Goal: Task Accomplishment & Management: Complete application form

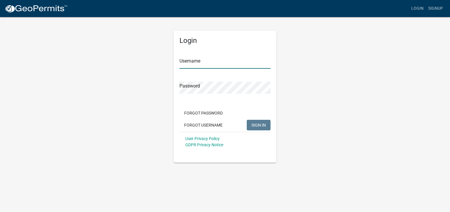
type input "kcarpenter@midwestsprinkler"
click at [253, 126] on span "SIGN IN" at bounding box center [259, 125] width 14 height 5
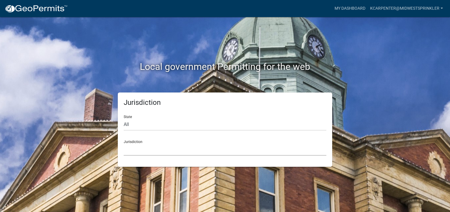
click at [129, 151] on select "[GEOGRAPHIC_DATA], [US_STATE] [GEOGRAPHIC_DATA], [US_STATE][PERSON_NAME][GEOGRA…" at bounding box center [225, 150] width 203 height 12
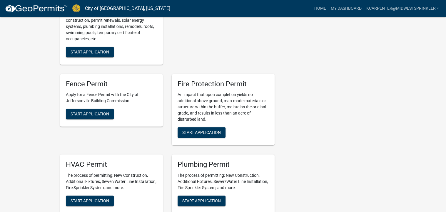
scroll to position [294, 0]
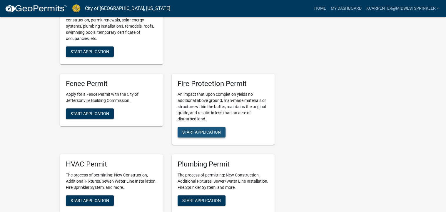
click at [205, 130] on span "Start Application" at bounding box center [201, 132] width 39 height 5
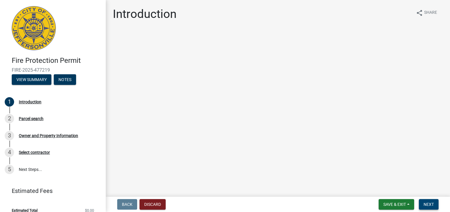
click at [429, 201] on button "Next" at bounding box center [429, 204] width 20 height 11
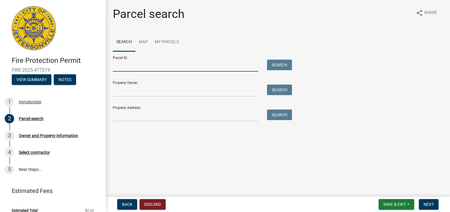
click at [135, 67] on input "Parcel ID:" at bounding box center [186, 66] width 146 height 12
type input "1"
click at [139, 119] on input "Property Address:" at bounding box center [186, 116] width 146 height 12
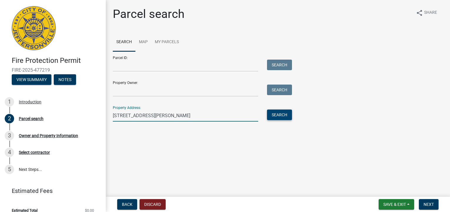
type input "[STREET_ADDRESS][PERSON_NAME]"
click at [275, 114] on button "Search" at bounding box center [279, 115] width 25 height 11
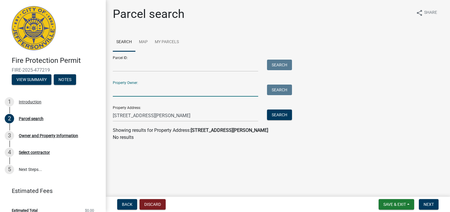
click at [170, 92] on input "Property Owner:" at bounding box center [186, 91] width 146 height 12
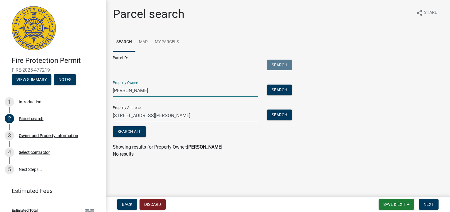
drag, startPoint x: 141, startPoint y: 92, endPoint x: 110, endPoint y: 90, distance: 31.0
click at [110, 90] on div "[PERSON_NAME]" at bounding box center [185, 91] width 154 height 12
type input "[PERSON_NAME]"
click at [146, 41] on link "Map" at bounding box center [144, 42] width 16 height 19
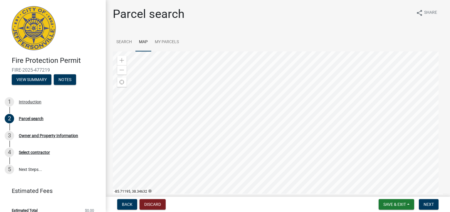
click at [260, 148] on div at bounding box center [278, 124] width 330 height 147
click at [125, 61] on div "Zoom in" at bounding box center [121, 60] width 9 height 9
click at [202, 151] on div at bounding box center [278, 124] width 330 height 147
click at [232, 131] on div at bounding box center [278, 124] width 330 height 147
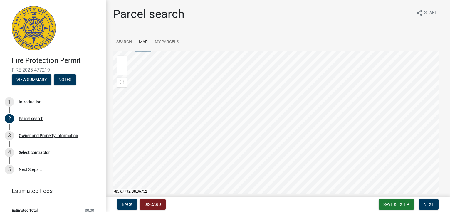
click at [283, 109] on div at bounding box center [278, 124] width 330 height 147
click at [431, 203] on span "Next" at bounding box center [429, 204] width 10 height 5
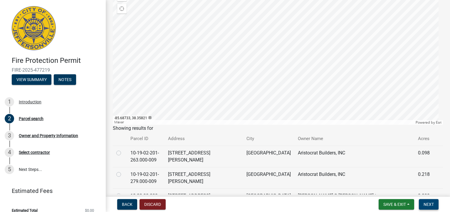
scroll to position [59, 0]
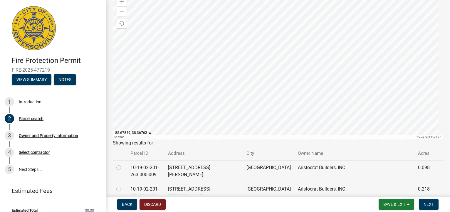
click at [279, 49] on div at bounding box center [278, 66] width 330 height 147
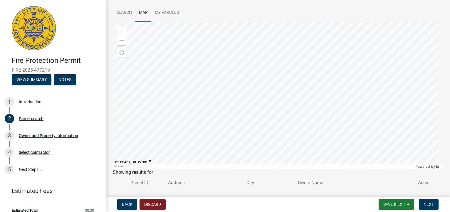
scroll to position [0, 0]
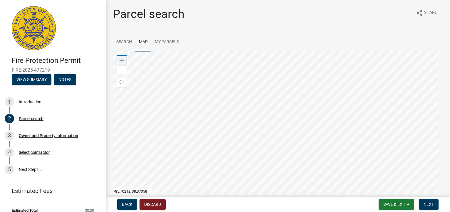
click at [121, 58] on span at bounding box center [122, 60] width 5 height 5
click at [250, 153] on div at bounding box center [278, 124] width 330 height 147
click at [123, 41] on link "Search" at bounding box center [124, 42] width 23 height 19
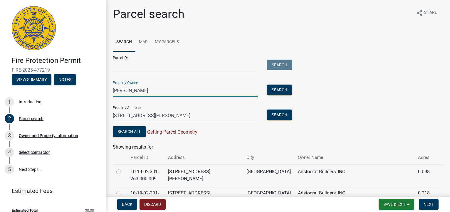
drag, startPoint x: 151, startPoint y: 91, endPoint x: 102, endPoint y: 93, distance: 49.7
click at [102, 93] on div "Fire Protection Permit FIRE-2025-477219 View Summary Notes 1 Introduction 2 Par…" at bounding box center [225, 106] width 450 height 212
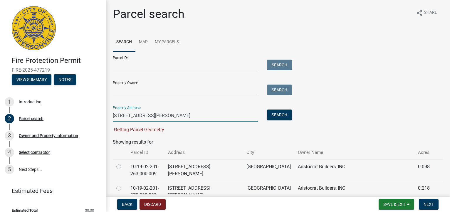
drag, startPoint x: 159, startPoint y: 113, endPoint x: 106, endPoint y: 116, distance: 53.9
click at [106, 116] on div "Fire Protection Permit FIRE-2025-477219 View Summary Notes 1 Introduction 2 Par…" at bounding box center [225, 106] width 450 height 212
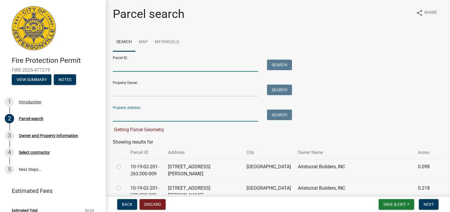
click at [141, 66] on input "Parcel ID:" at bounding box center [186, 66] width 146 height 12
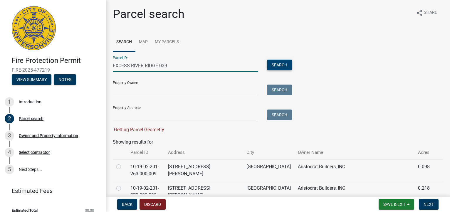
type input "EXCESS RIVER RIDGE 039"
click at [285, 63] on button "Search" at bounding box center [279, 65] width 25 height 11
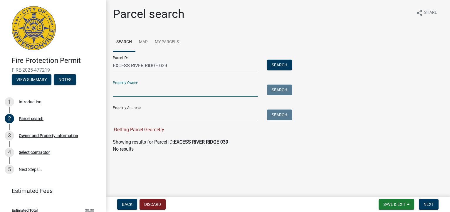
click at [189, 94] on input "Property Owner:" at bounding box center [186, 91] width 146 height 12
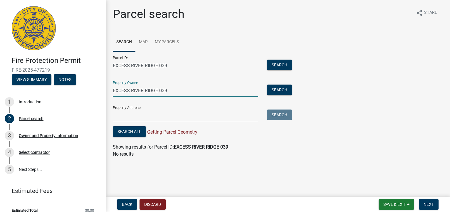
type input "EXCESS RIVER RIDGE 039"
click at [267, 60] on button "Search" at bounding box center [279, 65] width 25 height 11
click at [172, 115] on input "Property Address:" at bounding box center [186, 116] width 146 height 12
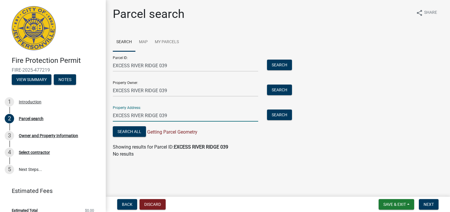
type input "EXCESS RIVER RIDGE 039"
click at [267, 60] on button "Search" at bounding box center [279, 65] width 25 height 11
click at [142, 43] on link "Map" at bounding box center [144, 42] width 16 height 19
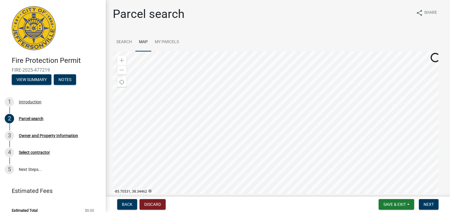
click at [255, 153] on div at bounding box center [278, 124] width 330 height 147
click at [238, 128] on div at bounding box center [278, 124] width 330 height 147
click at [122, 55] on div at bounding box center [278, 124] width 330 height 147
click at [122, 58] on span at bounding box center [122, 60] width 5 height 5
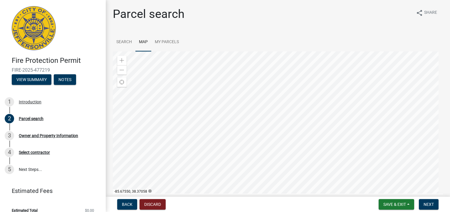
click at [243, 114] on div at bounding box center [278, 124] width 330 height 147
click at [119, 58] on div "Zoom in" at bounding box center [121, 60] width 9 height 9
click at [258, 79] on div at bounding box center [278, 124] width 330 height 147
click at [254, 119] on div at bounding box center [278, 124] width 330 height 147
click at [255, 138] on div at bounding box center [278, 124] width 330 height 147
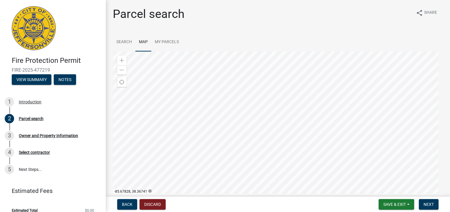
click at [254, 118] on div at bounding box center [278, 124] width 330 height 147
click at [120, 81] on span "Find my location" at bounding box center [122, 82] width 5 height 5
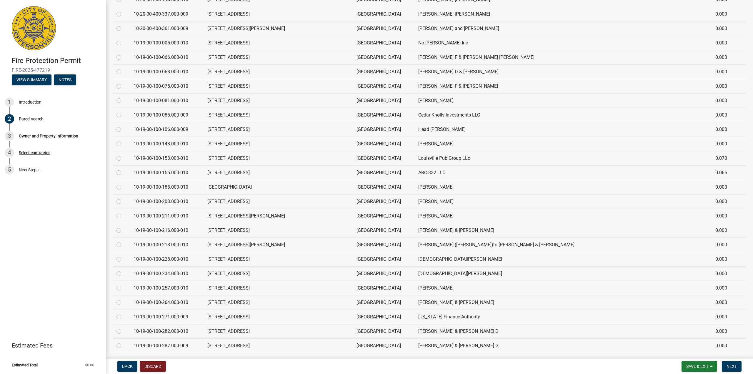
scroll to position [2748, 0]
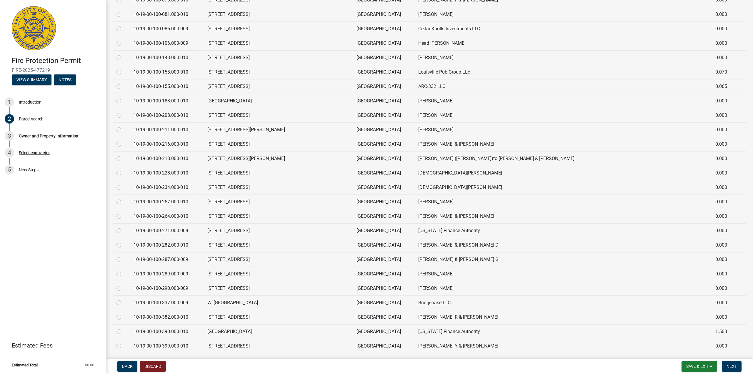
click at [123, 25] on label at bounding box center [123, 25] width 0 height 0
click at [123, 25] on input "radio" at bounding box center [125, 27] width 4 height 4
radio input "true"
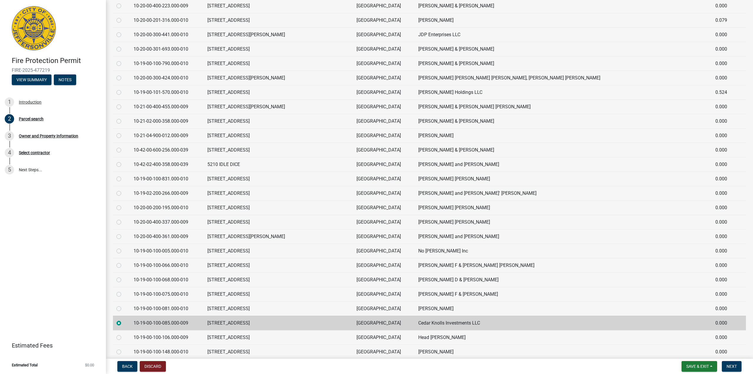
scroll to position [2424, 0]
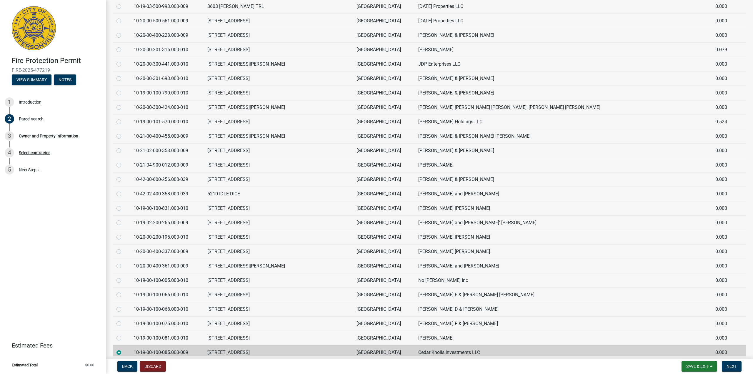
click at [123, 212] on label at bounding box center [123, 349] width 0 height 0
click at [123, 212] on input "radio" at bounding box center [125, 351] width 4 height 4
click at [98, 212] on div "Fire Protection Permit FIRE-2025-477219 View Summary Notes 1 Introduction 2 Par…" at bounding box center [53, 187] width 106 height 374
click at [123, 17] on label at bounding box center [123, 17] width 0 height 0
click at [123, 17] on input "radio" at bounding box center [125, 19] width 4 height 4
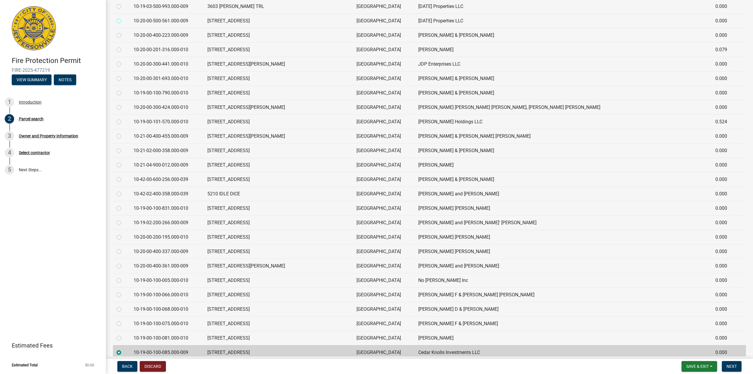
radio input "true"
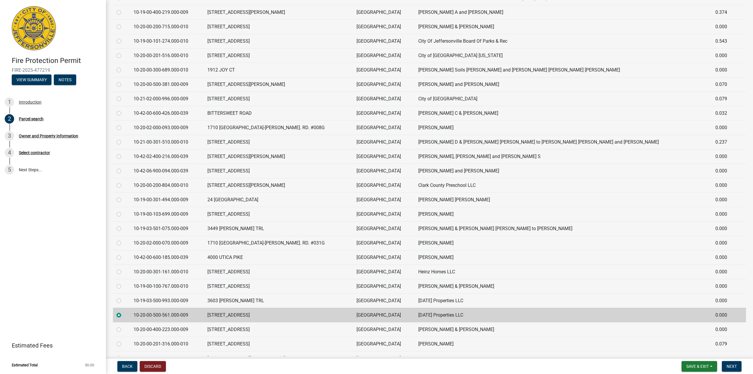
scroll to position [2101, 0]
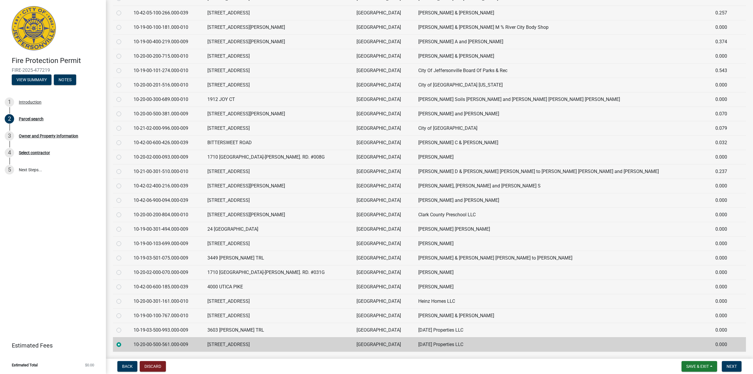
click at [123, 24] on label at bounding box center [123, 24] width 0 height 0
click at [123, 24] on input "radio" at bounding box center [125, 26] width 4 height 4
radio input "true"
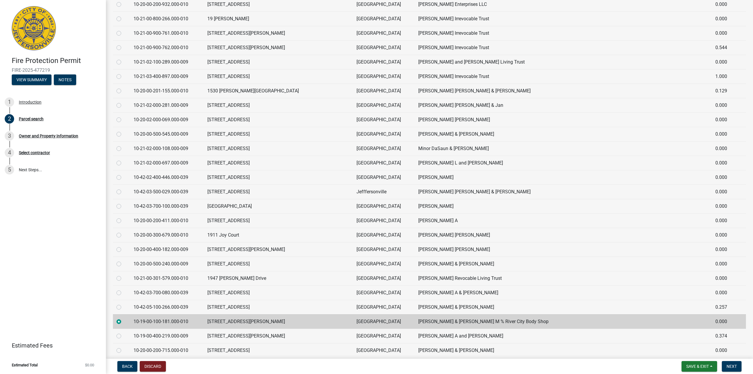
scroll to position [1778, 0]
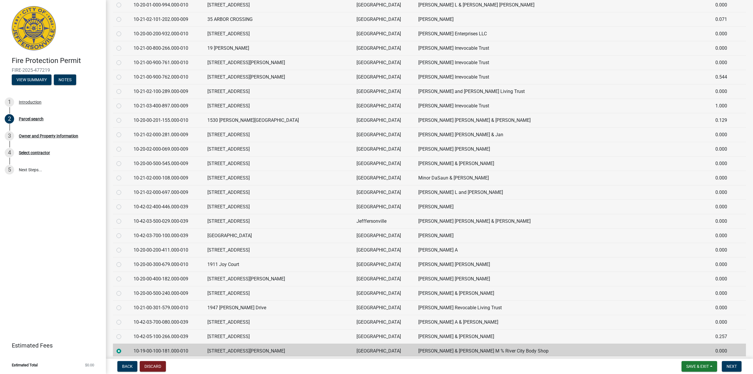
click at [123, 16] on label at bounding box center [123, 16] width 0 height 0
click at [123, 16] on input "radio" at bounding box center [125, 18] width 4 height 4
radio input "true"
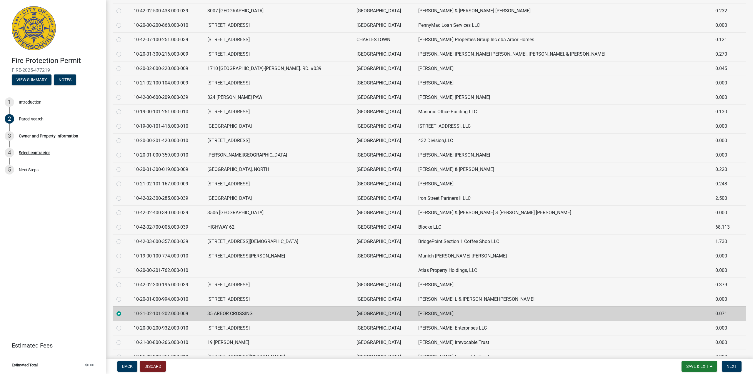
scroll to position [1454, 0]
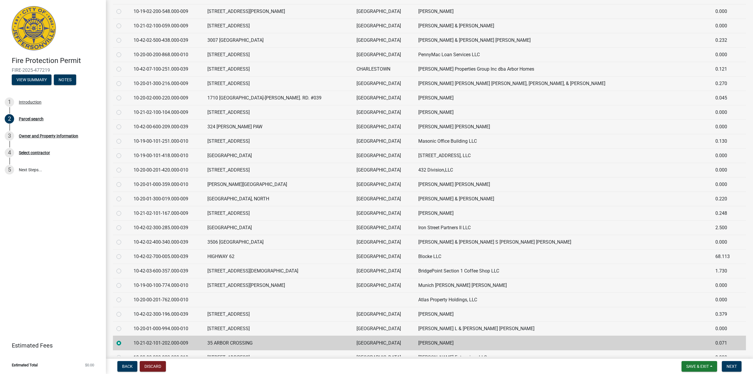
click at [123, 22] on label at bounding box center [123, 22] width 0 height 0
click at [123, 22] on input "radio" at bounding box center [125, 24] width 4 height 4
radio input "true"
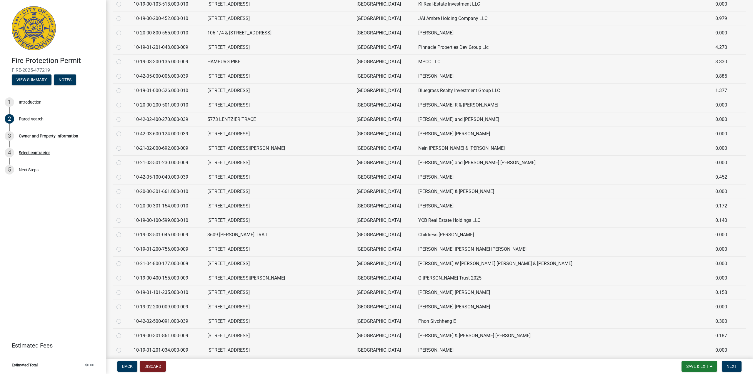
scroll to position [1131, 0]
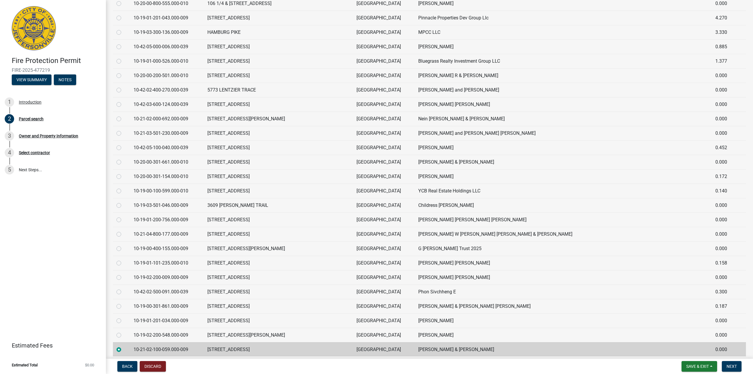
click at [123, 14] on label at bounding box center [123, 14] width 0 height 0
click at [123, 14] on input "radio" at bounding box center [125, 16] width 4 height 4
radio input "true"
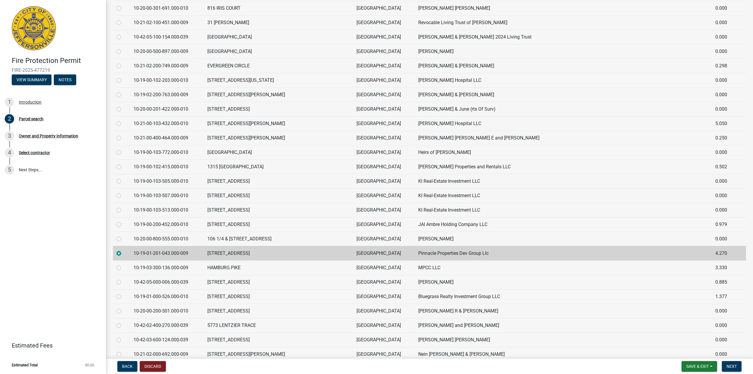
scroll to position [837, 0]
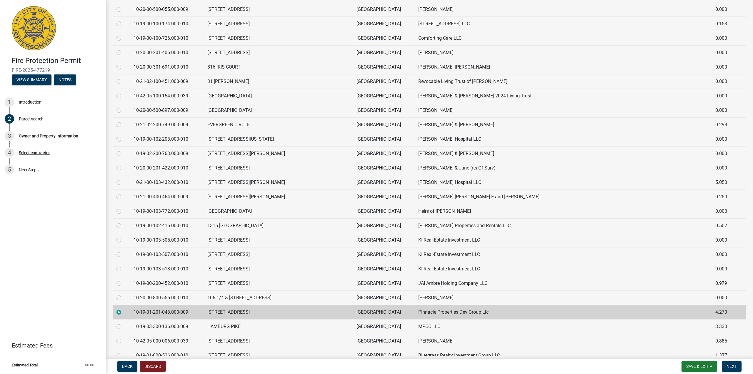
click at [123, 6] on label at bounding box center [123, 6] width 0 height 0
click at [123, 6] on input "radio" at bounding box center [125, 8] width 4 height 4
radio input "true"
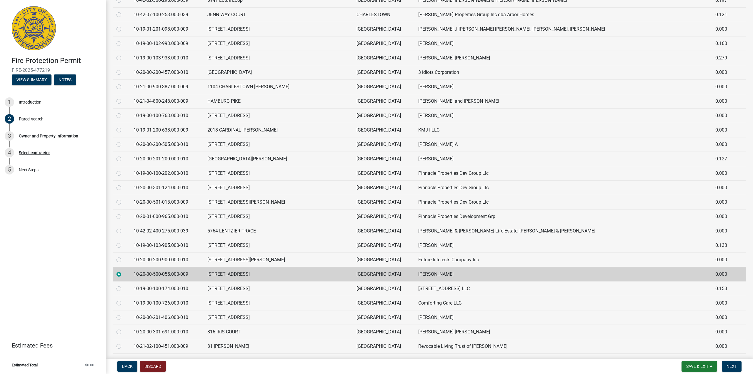
scroll to position [513, 0]
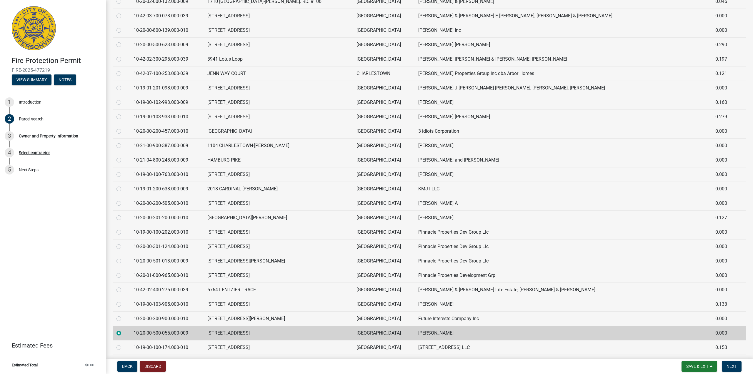
click at [123, 12] on label at bounding box center [123, 12] width 0 height 0
click at [123, 15] on input "radio" at bounding box center [125, 14] width 4 height 4
radio input "true"
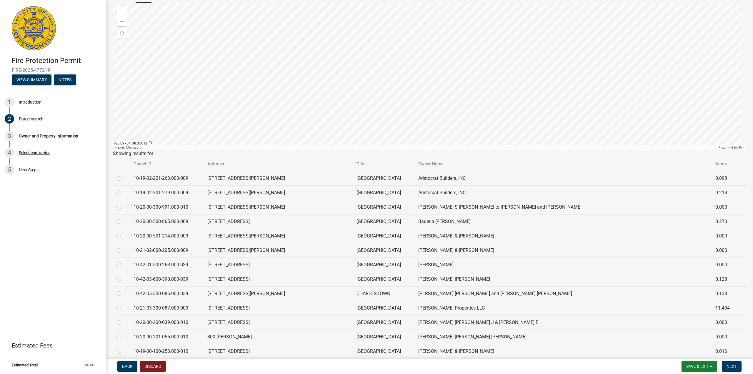
scroll to position [0, 0]
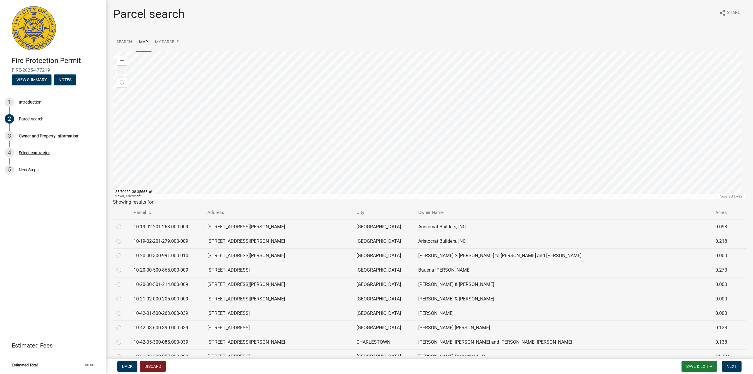
click at [122, 71] on span at bounding box center [122, 70] width 5 height 5
click at [288, 198] on div at bounding box center [429, 124] width 633 height 147
click at [220, 172] on div at bounding box center [429, 124] width 633 height 147
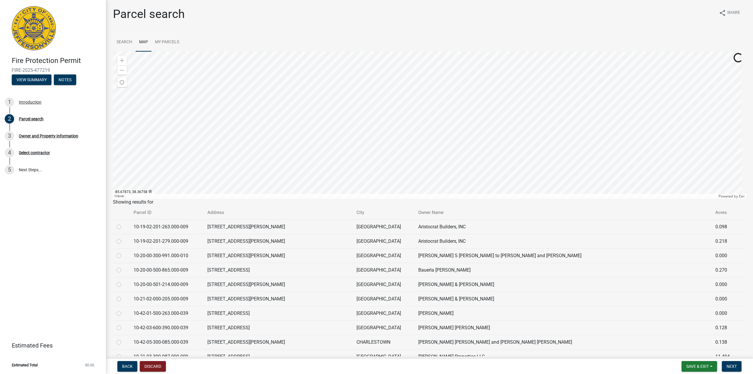
click at [382, 125] on div at bounding box center [429, 124] width 633 height 147
click at [450, 212] on span "Next" at bounding box center [731, 366] width 10 height 5
click at [382, 123] on div at bounding box center [429, 124] width 633 height 147
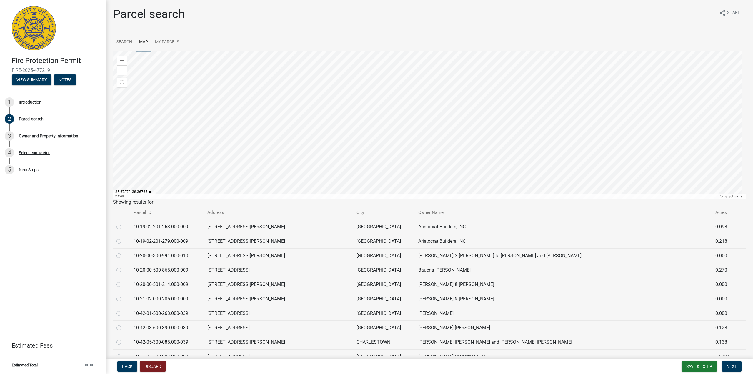
click at [382, 123] on div at bounding box center [429, 124] width 633 height 147
click at [125, 72] on div "Zoom out" at bounding box center [121, 69] width 9 height 9
click at [60, 135] on div "Owner and Property Information" at bounding box center [48, 136] width 59 height 4
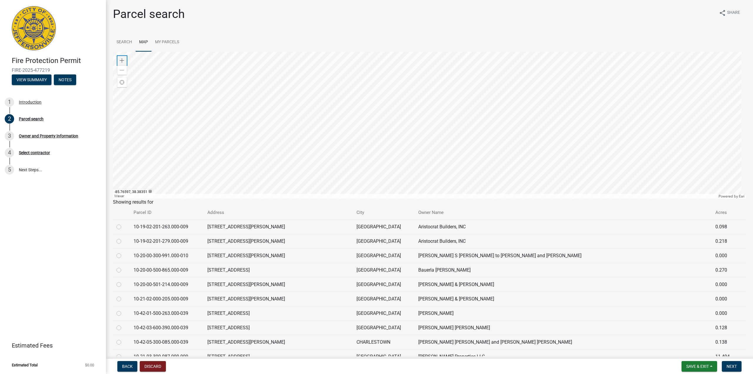
click at [122, 57] on div "Zoom in" at bounding box center [121, 60] width 9 height 9
click at [165, 42] on link "My Parcels" at bounding box center [166, 42] width 31 height 19
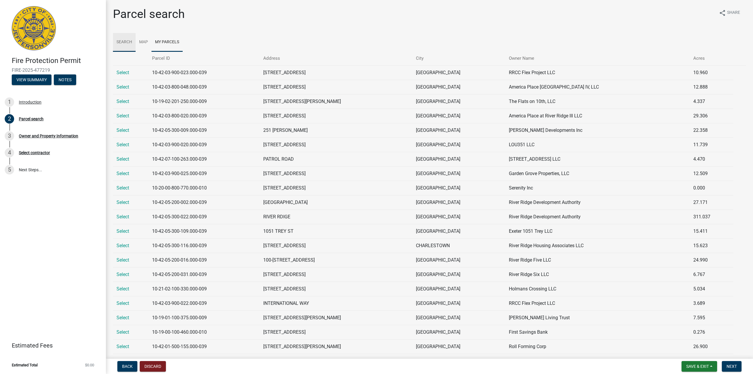
click at [128, 41] on link "Search" at bounding box center [124, 42] width 23 height 19
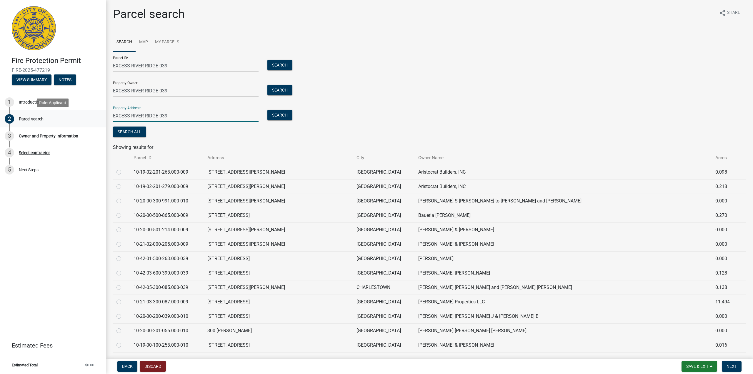
drag, startPoint x: 168, startPoint y: 114, endPoint x: 95, endPoint y: 111, distance: 72.4
click at [95, 111] on div "Fire Protection Permit FIRE-2025-477219 View Summary Notes 1 Introduction 2 Par…" at bounding box center [376, 187] width 753 height 374
type input "[STREET_ADDRESS][PERSON_NAME]"
click at [267, 60] on button "Search" at bounding box center [279, 65] width 25 height 11
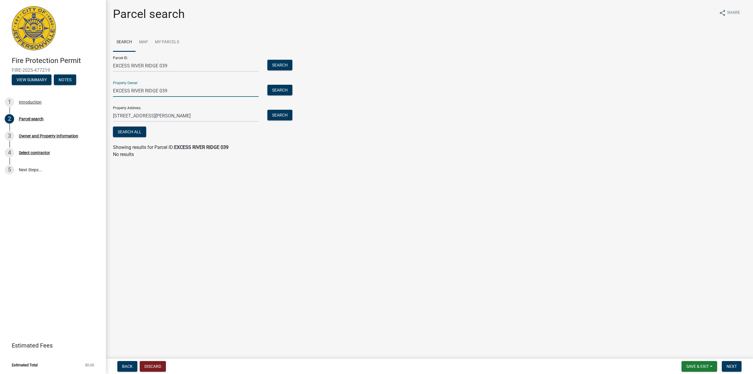
drag, startPoint x: 192, startPoint y: 94, endPoint x: 115, endPoint y: 89, distance: 77.8
click at [115, 89] on input "EXCESS RIVER RIDGE 039" at bounding box center [186, 91] width 146 height 12
type input "E"
drag, startPoint x: 175, startPoint y: 66, endPoint x: 92, endPoint y: 56, distance: 83.4
click at [92, 56] on div "Fire Protection Permit FIRE-2025-477219 View Summary Notes 1 Introduction 2 Par…" at bounding box center [376, 187] width 753 height 374
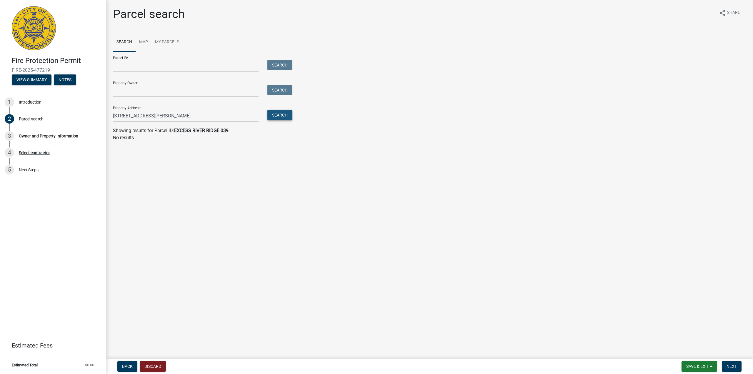
click at [282, 111] on button "Search" at bounding box center [279, 115] width 25 height 11
click at [450, 212] on button "Next" at bounding box center [732, 366] width 20 height 11
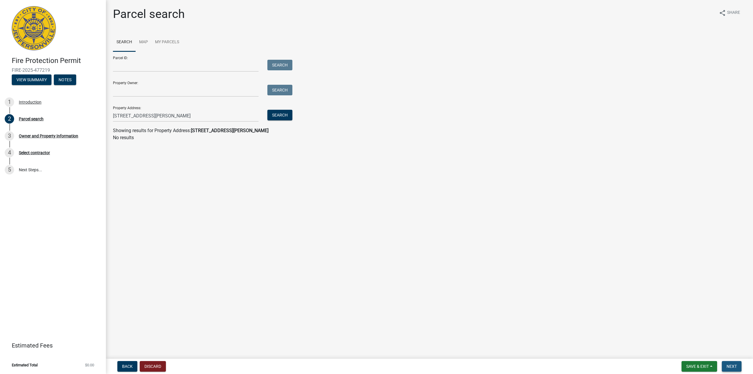
click at [450, 212] on button "Next" at bounding box center [732, 366] width 20 height 11
drag, startPoint x: 198, startPoint y: 116, endPoint x: 98, endPoint y: 112, distance: 100.0
click at [98, 112] on div "Fire Protection Permit FIRE-2025-477219 View Summary Notes 1 Introduction 2 Par…" at bounding box center [376, 187] width 753 height 374
click at [283, 115] on button "Search" at bounding box center [279, 115] width 25 height 11
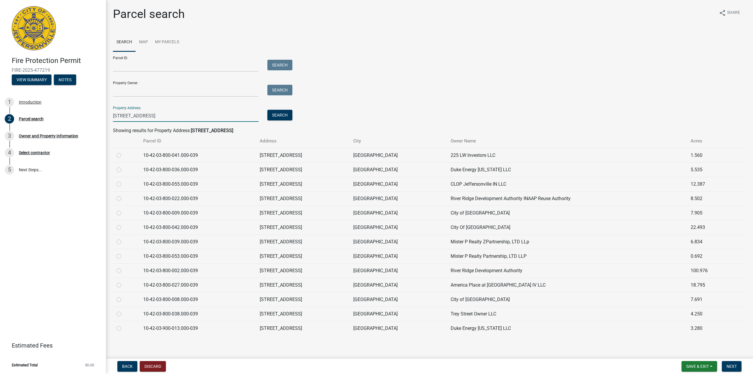
click at [171, 116] on input "[STREET_ADDRESS]" at bounding box center [186, 116] width 146 height 12
type input "[STREET_ADDRESS]"
click at [272, 212] on td "[STREET_ADDRESS]" at bounding box center [302, 226] width 93 height 14
click at [123, 212] on label at bounding box center [123, 223] width 0 height 0
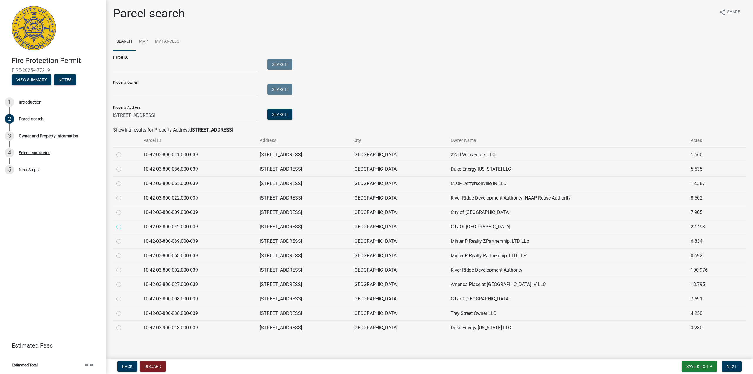
click at [123, 212] on input "radio" at bounding box center [125, 225] width 4 height 4
radio input "true"
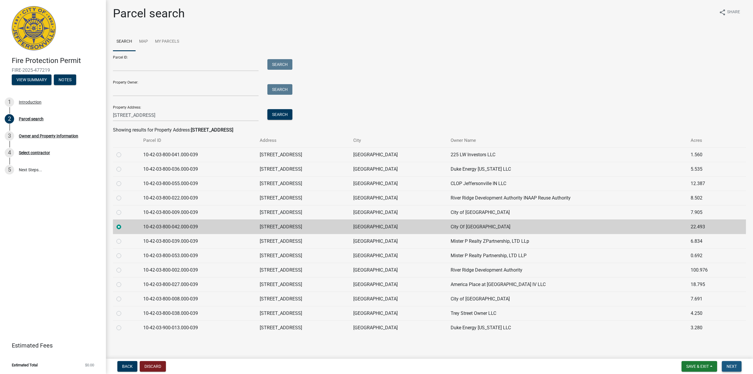
click at [450, 212] on button "Next" at bounding box center [732, 366] width 20 height 11
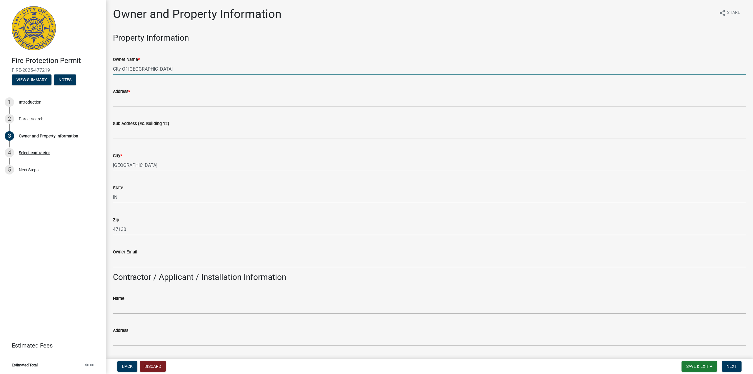
drag, startPoint x: 171, startPoint y: 70, endPoint x: 112, endPoint y: 69, distance: 58.2
click at [112, 69] on div "Owner Name * City Of [GEOGRAPHIC_DATA]" at bounding box center [429, 61] width 642 height 27
type input "OPPIDAN DATA CENTER"
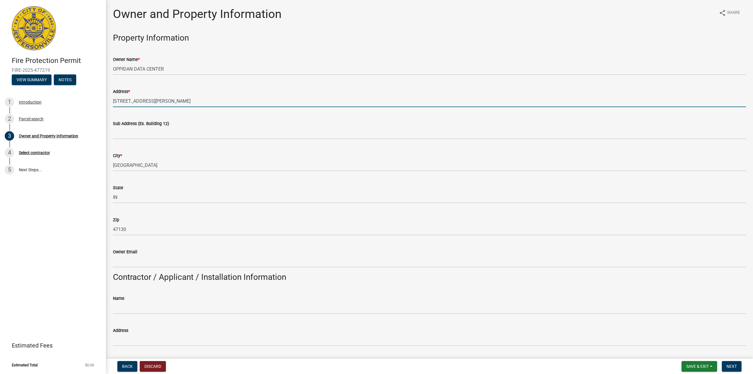
type input "[STREET_ADDRESS][PERSON_NAME]"
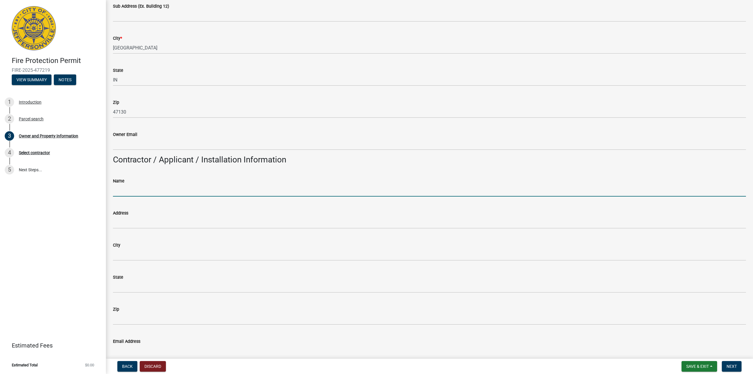
scroll to position [118, 0]
type input "Midwest Sprinkler Corp."
type input "[EMAIL_ADDRESS][DOMAIN_NAME]"
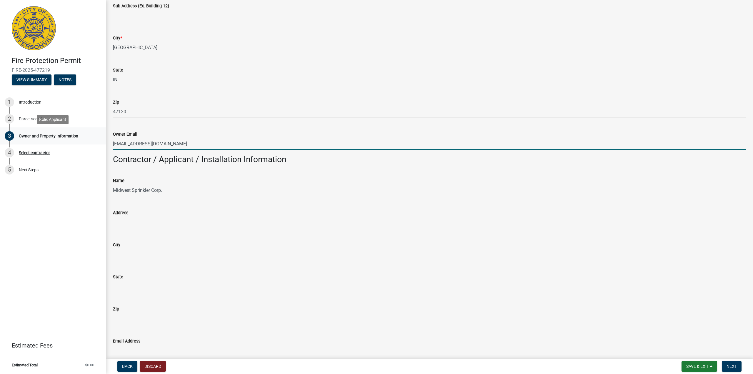
drag, startPoint x: 191, startPoint y: 142, endPoint x: 102, endPoint y: 140, distance: 89.4
click at [102, 140] on div "Fire Protection Permit FIRE-2025-477219 View Summary Notes 1 Introduction 2 Par…" at bounding box center [376, 187] width 753 height 374
type input "`"
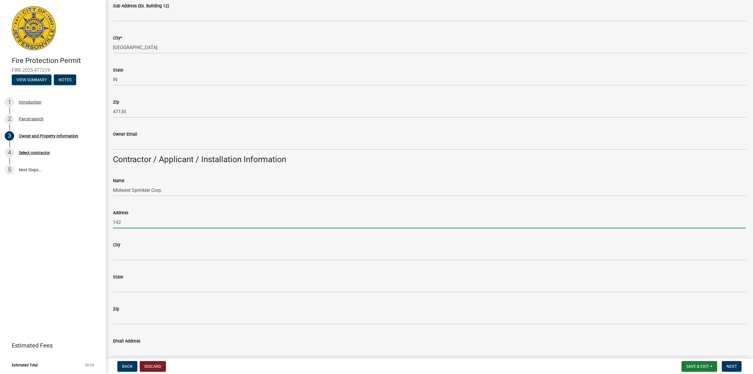
type input "[STREET_ADDRESS][PERSON_NAME]"
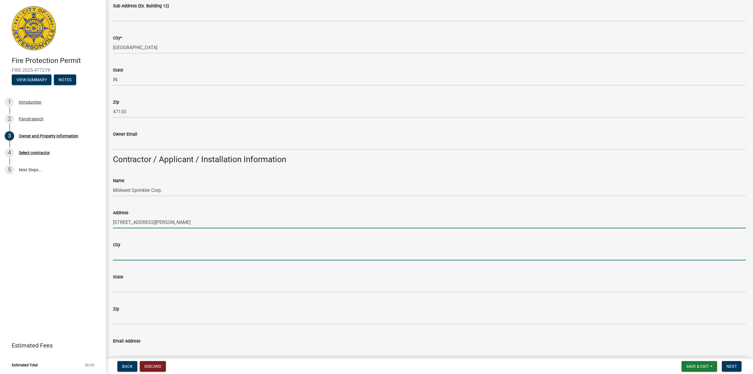
type input "[GEOGRAPHIC_DATA]"
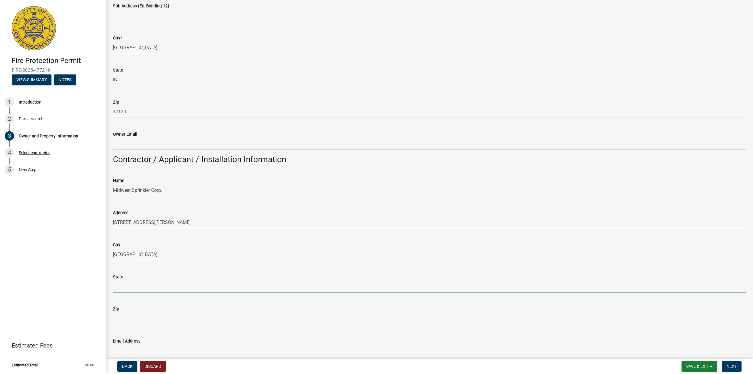
type input "[US_STATE]"
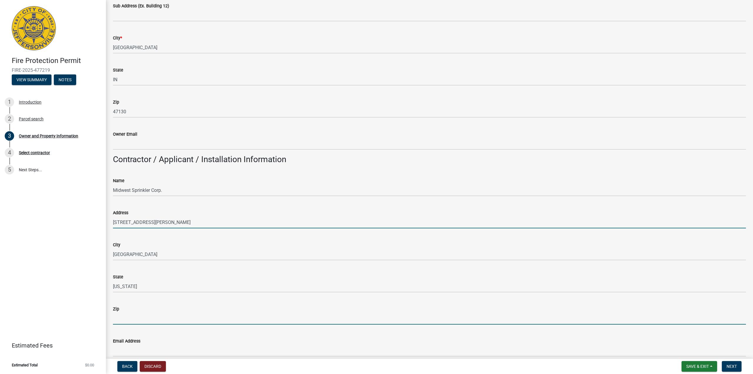
type input "40208"
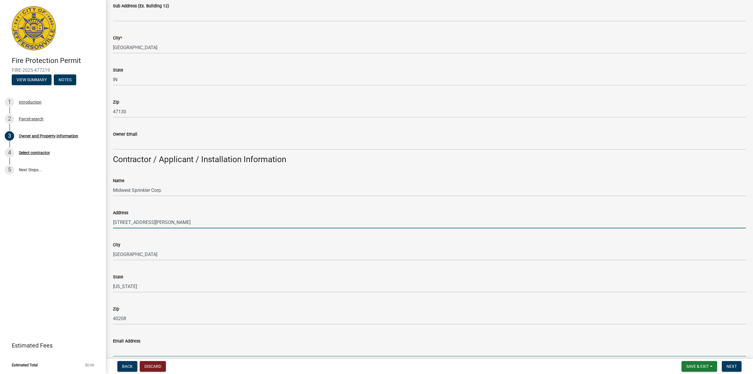
type input "[EMAIL_ADDRESS][DOMAIN_NAME]"
type input "5022311"
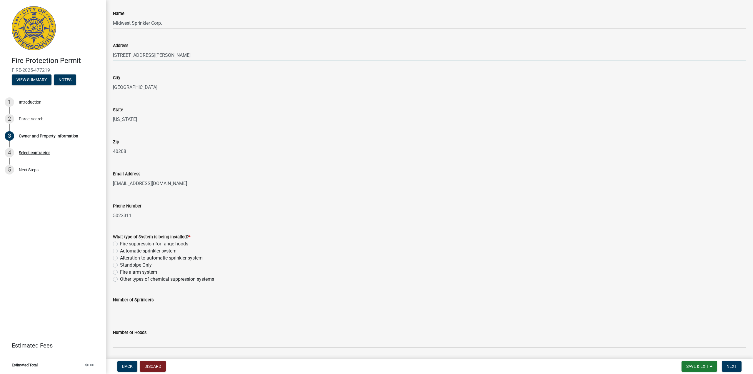
scroll to position [294, 0]
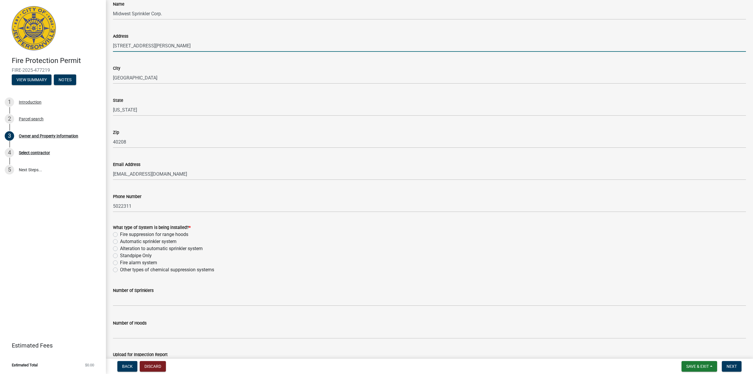
click at [137, 212] on label "Automatic sprinkler system" at bounding box center [148, 241] width 56 height 7
click at [124, 212] on input "Automatic sprinkler system" at bounding box center [122, 240] width 4 height 4
radio input "true"
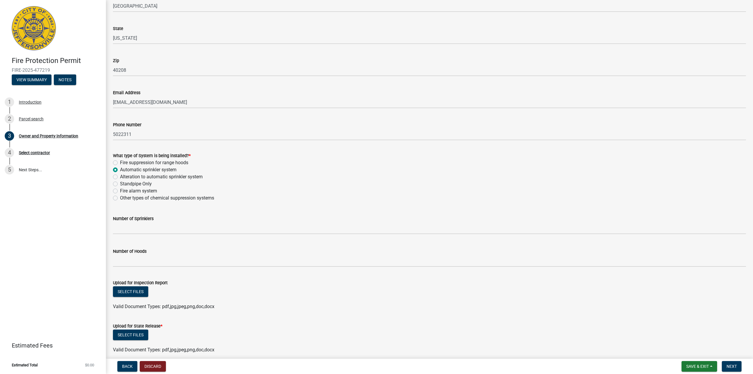
scroll to position [382, 0]
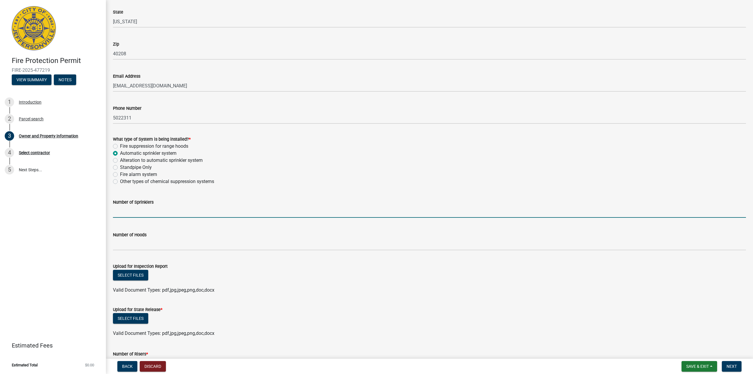
click at [171, 211] on input "text" at bounding box center [429, 212] width 633 height 12
click at [181, 211] on input "text" at bounding box center [429, 212] width 633 height 12
click at [229, 209] on input "text" at bounding box center [429, 212] width 633 height 12
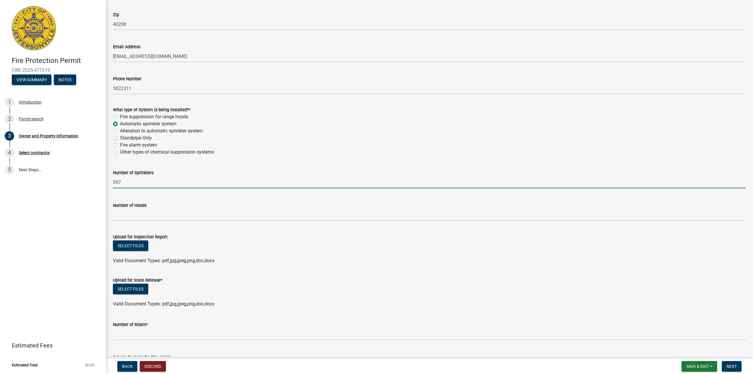
scroll to position [470, 0]
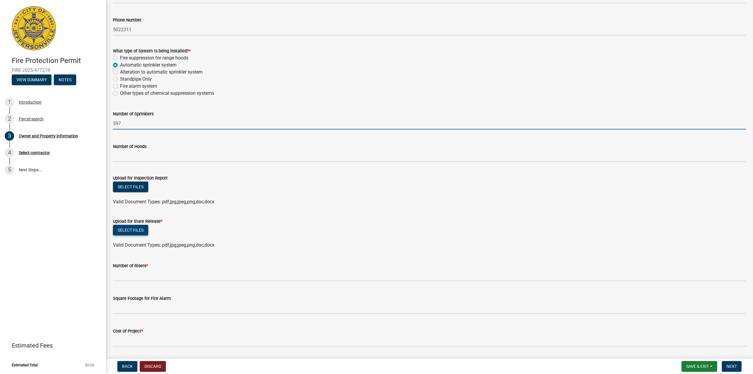
type input "597"
click at [138, 212] on button "Select files" at bounding box center [130, 230] width 35 height 11
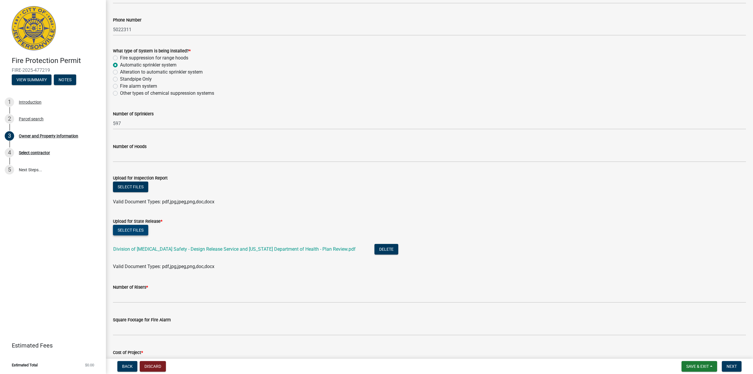
click at [134, 212] on button "Select files" at bounding box center [130, 230] width 35 height 11
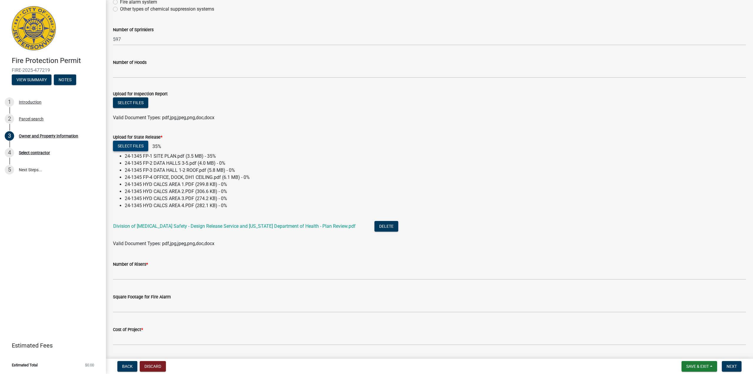
scroll to position [559, 0]
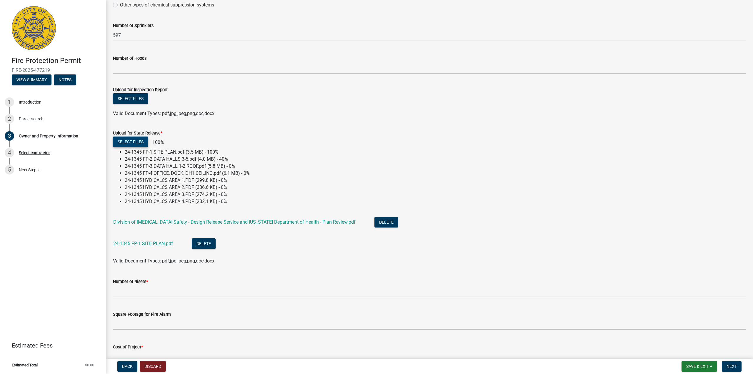
click at [138, 143] on button "Select files" at bounding box center [130, 141] width 35 height 11
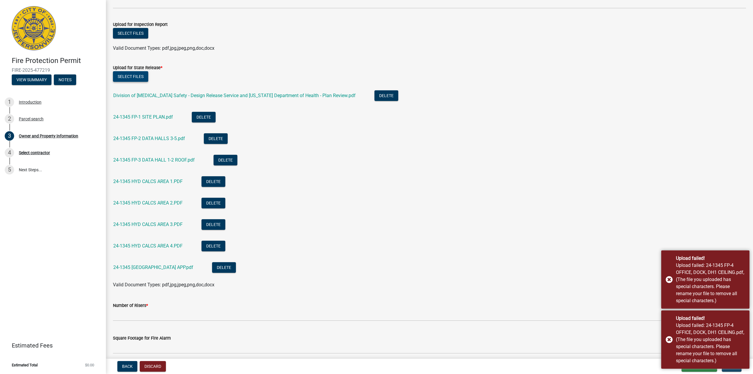
scroll to position [647, 0]
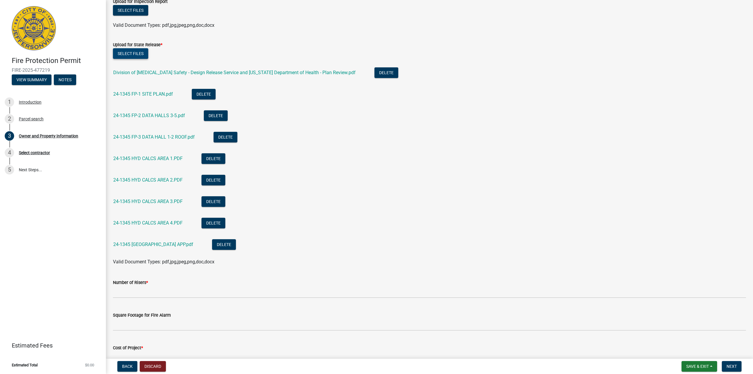
click at [133, 53] on button "Select files" at bounding box center [130, 53] width 35 height 11
click at [121, 54] on button "Select files" at bounding box center [130, 53] width 35 height 11
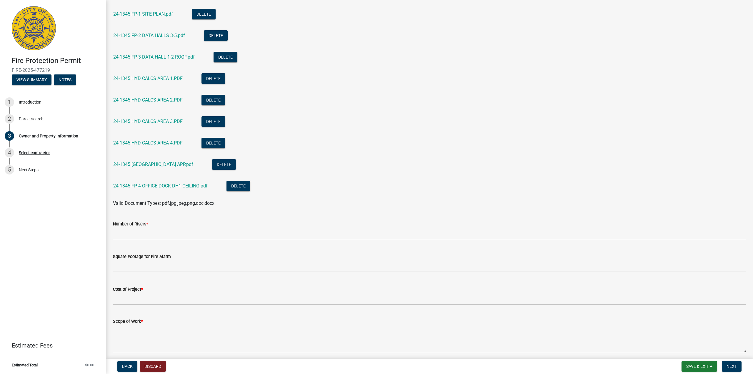
scroll to position [750, 0]
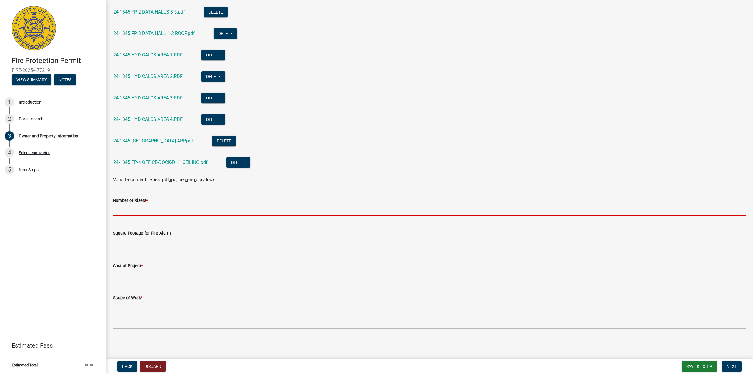
click at [171, 212] on input "text" at bounding box center [429, 210] width 633 height 12
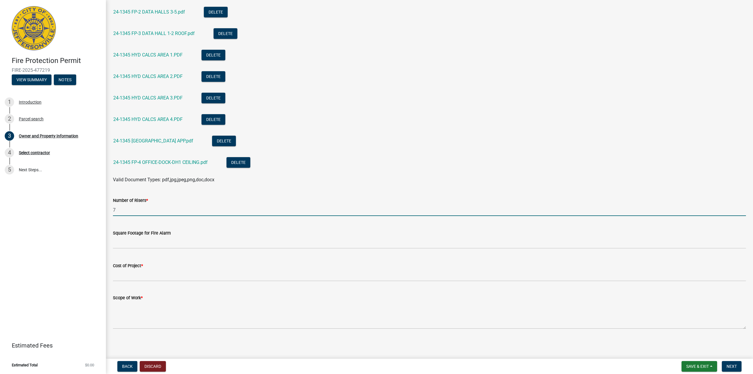
type input "7"
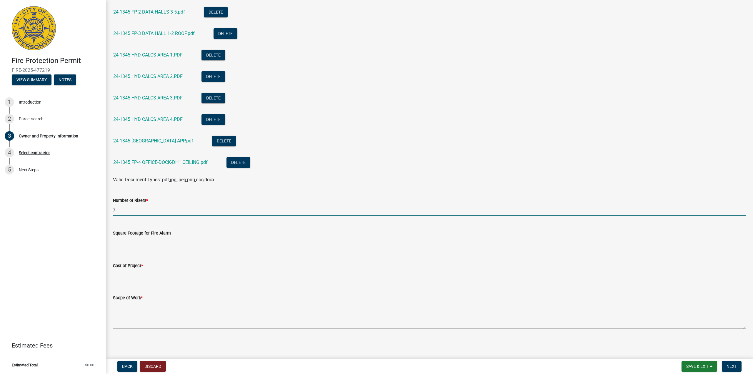
click at [170, 212] on input "Cost of Project *" at bounding box center [429, 275] width 633 height 12
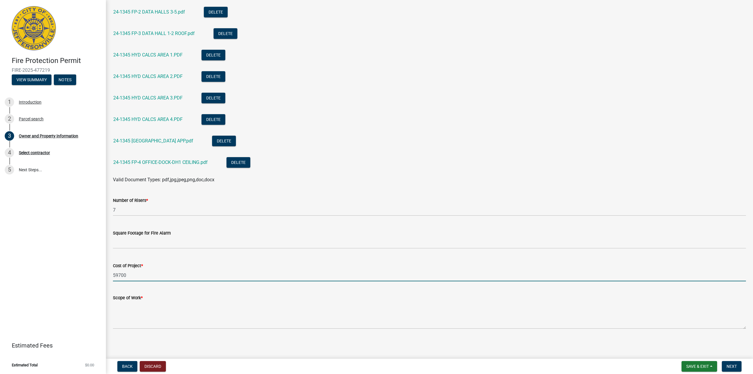
type input "59700"
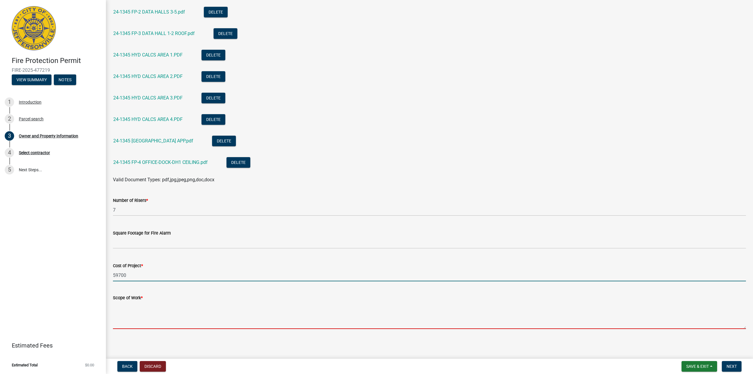
click at [145, 212] on textarea "Scope of Work *" at bounding box center [429, 315] width 633 height 28
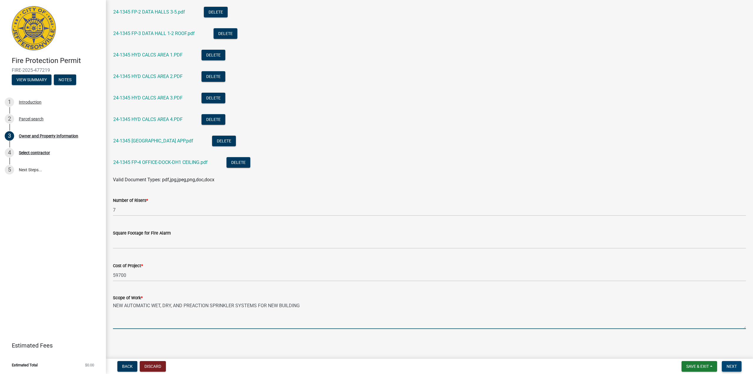
type textarea "NEW AUTOMATIC WET, DRY, AND PREACTION SPRINKLER SYSTEMS FOR NEW BUILDING"
click at [450, 212] on span "Next" at bounding box center [731, 366] width 10 height 5
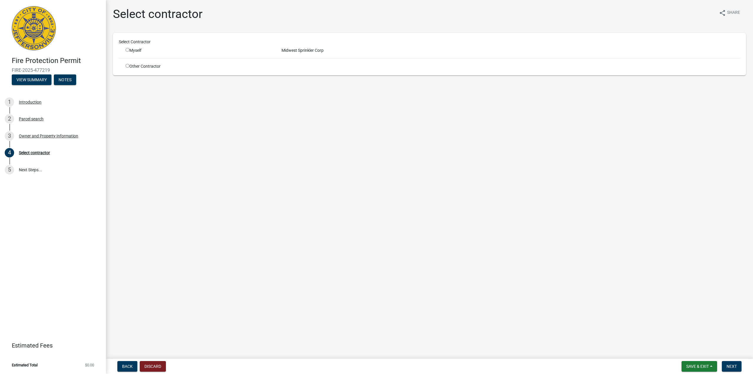
click at [125, 51] on div "Myself" at bounding box center [199, 50] width 156 height 6
click at [127, 49] on input "radio" at bounding box center [128, 50] width 4 height 4
radio input "true"
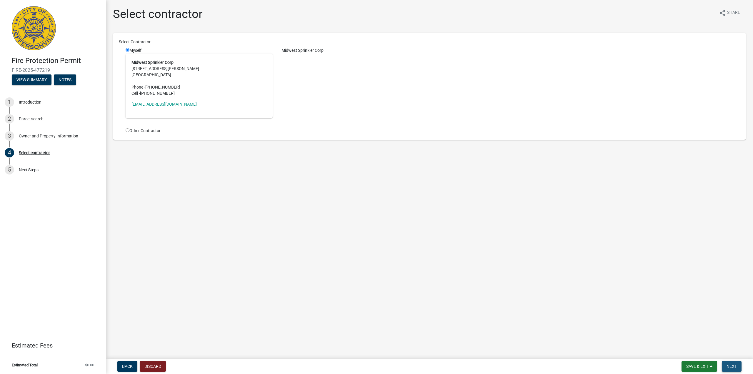
click at [450, 212] on button "Next" at bounding box center [732, 366] width 20 height 11
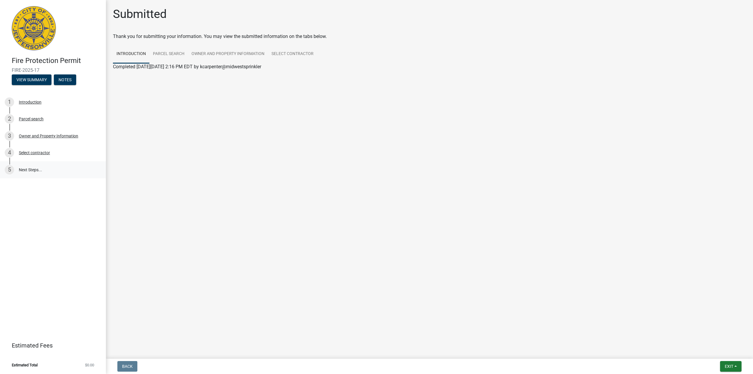
click at [48, 168] on link "5 Next Steps..." at bounding box center [53, 169] width 106 height 17
click at [450, 212] on button "Exit" at bounding box center [730, 366] width 21 height 11
click at [450, 212] on button "Save & Exit" at bounding box center [717, 351] width 47 height 14
